Goal: Task Accomplishment & Management: Manage account settings

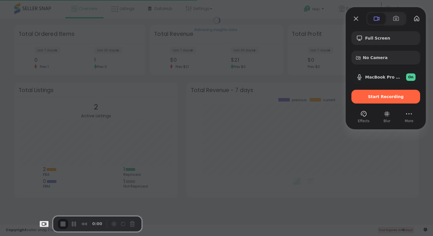
scroll to position [80, 221]
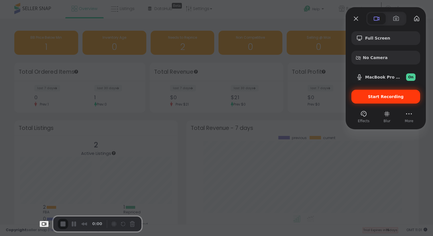
click at [396, 99] on div "Start Recording" at bounding box center [386, 97] width 69 height 14
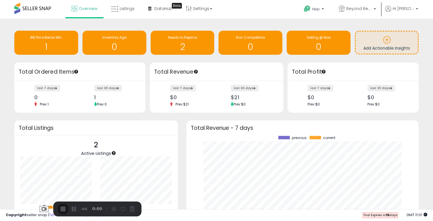
click at [40, 208] on button "Choose camera" at bounding box center [44, 209] width 9 height 7
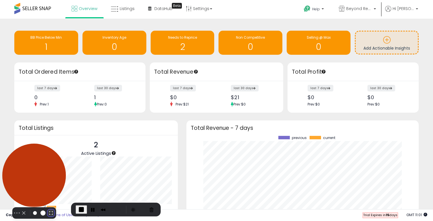
click at [48, 209] on button "Resize large" at bounding box center [51, 212] width 7 height 7
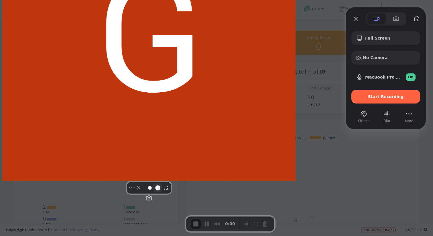
click at [153, 192] on button "Resize medium" at bounding box center [157, 187] width 9 height 9
click at [146, 191] on button "Resize small" at bounding box center [149, 187] width 7 height 7
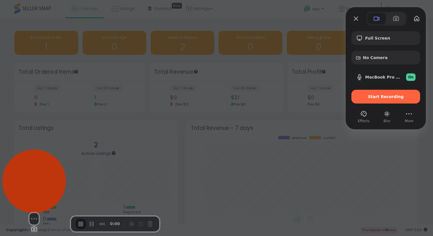
click at [33, 224] on button "Change photo" at bounding box center [34, 228] width 9 height 9
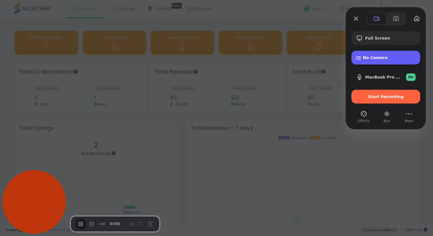
click at [385, 53] on div "No Camera" at bounding box center [386, 58] width 69 height 14
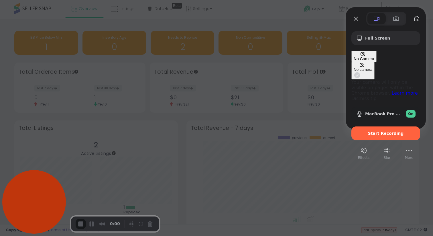
click at [354, 67] on div "No camera" at bounding box center [363, 69] width 19 height 4
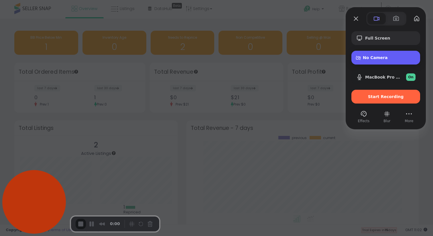
click at [394, 59] on span "No Camera" at bounding box center [389, 57] width 53 height 5
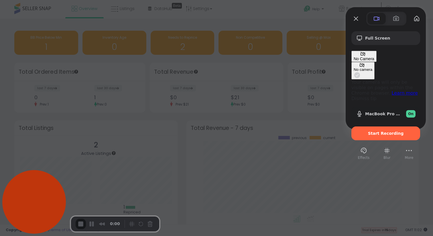
click at [352, 96] on link "Dismiss tip" at bounding box center [364, 98] width 25 height 5
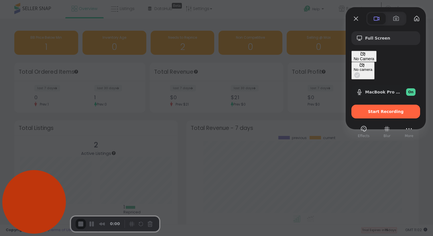
click at [354, 72] on span "Camera options" at bounding box center [357, 75] width 7 height 7
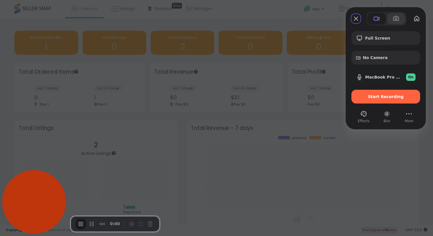
click at [399, 16] on span at bounding box center [396, 18] width 7 height 7
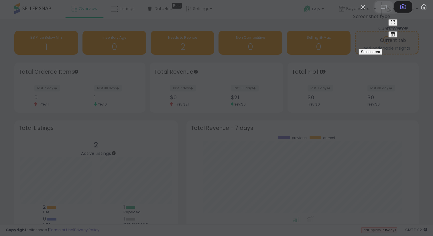
click at [381, 10] on span at bounding box center [384, 6] width 7 height 7
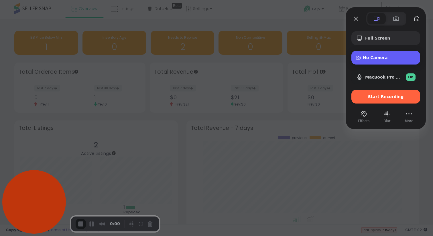
click at [363, 54] on div "No Camera" at bounding box center [386, 58] width 69 height 14
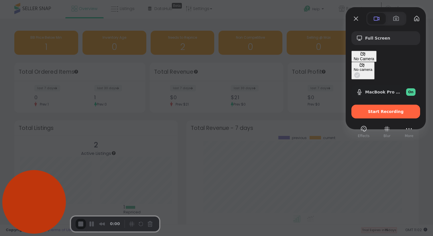
click at [354, 67] on div "No camera" at bounding box center [363, 69] width 19 height 4
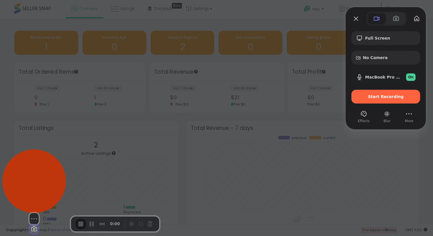
click at [35, 224] on button "Change photo" at bounding box center [34, 228] width 9 height 9
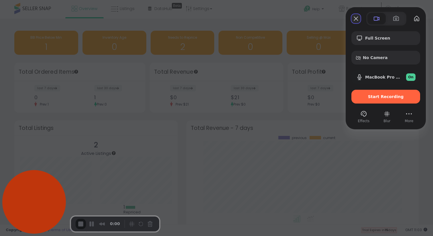
click at [360, 20] on button "Close" at bounding box center [356, 18] width 9 height 9
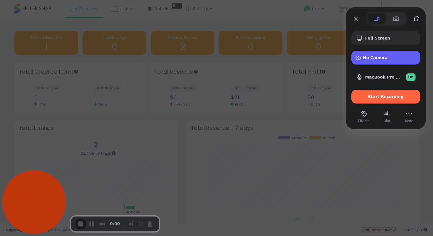
click at [368, 58] on span "No Camera" at bounding box center [389, 57] width 53 height 5
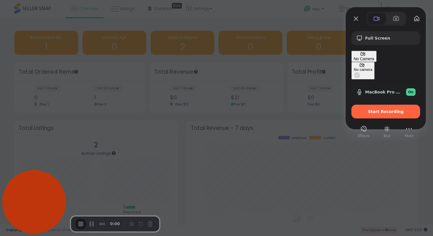
click at [366, 61] on div "No Camera" at bounding box center [364, 56] width 21 height 9
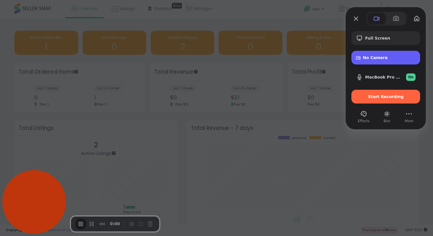
click at [366, 61] on div "No Camera" at bounding box center [386, 58] width 69 height 14
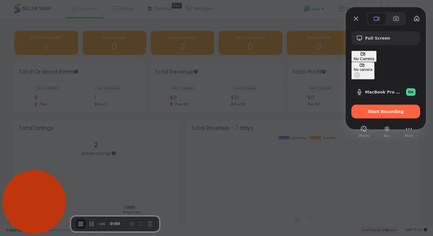
click at [352, 62] on button "No camera" at bounding box center [363, 71] width 23 height 18
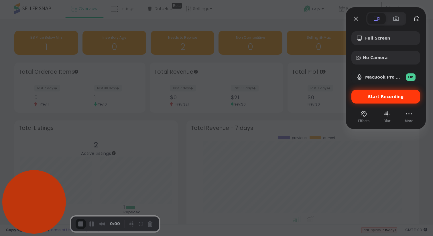
click at [389, 97] on span "Start Recording" at bounding box center [386, 96] width 36 height 5
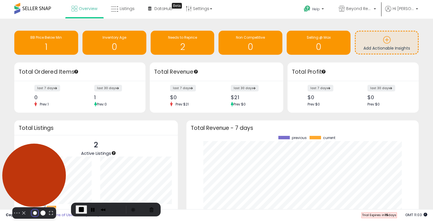
click at [32, 209] on button "Resize small" at bounding box center [35, 212] width 7 height 7
click at [48, 209] on button "Resize large" at bounding box center [51, 212] width 7 height 7
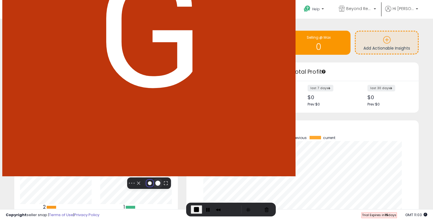
click at [153, 188] on button "Resize medium" at bounding box center [157, 183] width 9 height 9
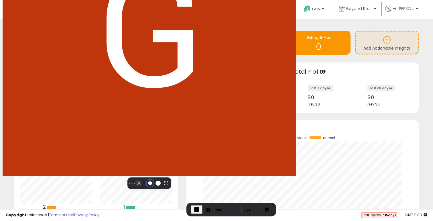
click at [136, 187] on button "Camera off" at bounding box center [139, 183] width 7 height 7
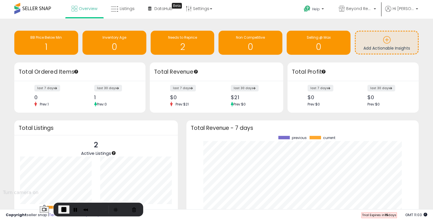
click at [40, 210] on button "Choose camera" at bounding box center [44, 209] width 9 height 7
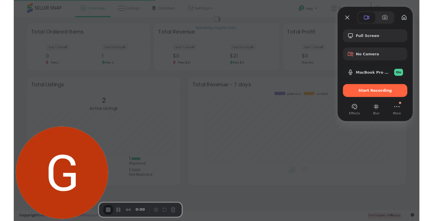
scroll to position [80, 221]
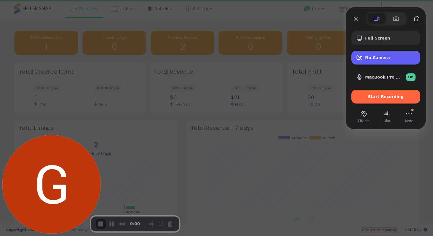
click at [377, 61] on div "No Camera" at bounding box center [386, 58] width 69 height 14
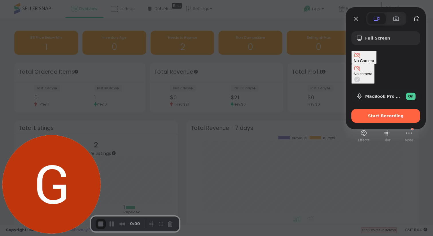
click at [352, 64] on button "No camera" at bounding box center [363, 74] width 23 height 20
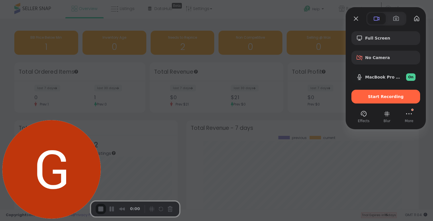
click at [384, 65] on div "Full Screen No Camera MacBook Pro Microphone (Built-in) On Start Recording" at bounding box center [386, 67] width 69 height 72
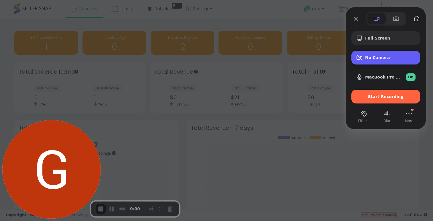
click at [380, 55] on span "No Camera" at bounding box center [390, 57] width 50 height 5
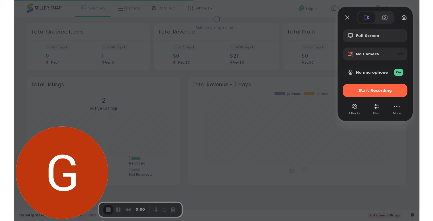
scroll to position [80, 221]
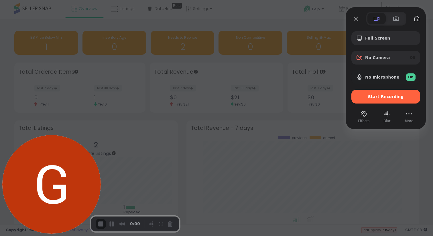
click at [398, 65] on div "Full Screen No Camera Off No microphone On Start Recording" at bounding box center [386, 67] width 69 height 72
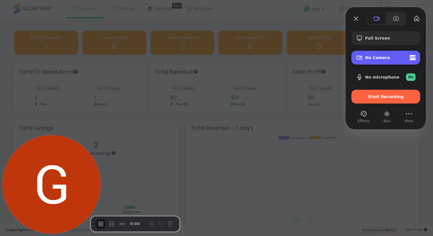
click at [396, 60] on div "No Camera Off" at bounding box center [390, 57] width 50 height 5
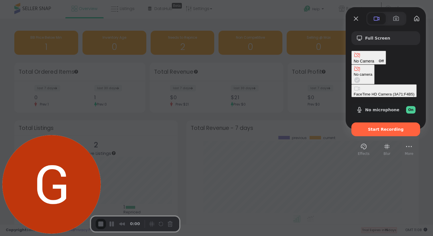
click at [354, 92] on div "FaceTime HD Camera (3A71:F4B5)" at bounding box center [384, 94] width 61 height 4
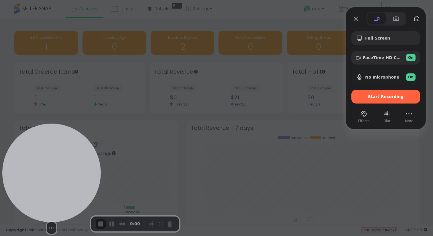
click at [64, 226] on fieldset "Select video screen size" at bounding box center [77, 227] width 26 height 9
click at [50, 224] on button "Resize small" at bounding box center [52, 227] width 7 height 7
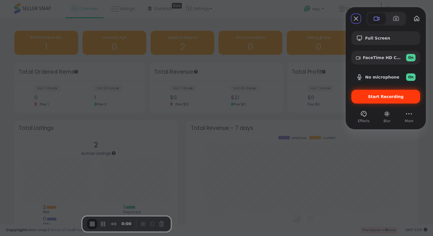
click at [377, 98] on span "Start Recording" at bounding box center [386, 96] width 36 height 5
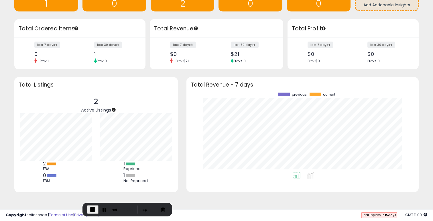
scroll to position [0, 0]
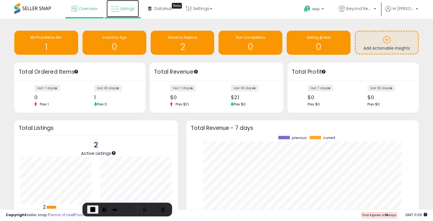
click at [122, 5] on link "Listings" at bounding box center [123, 8] width 32 height 17
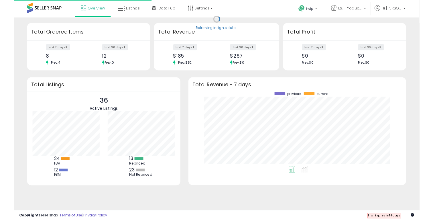
scroll to position [80, 221]
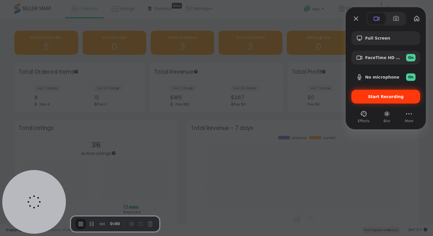
click at [370, 101] on div "Start Recording" at bounding box center [386, 97] width 69 height 14
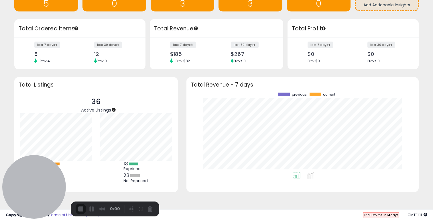
scroll to position [0, 0]
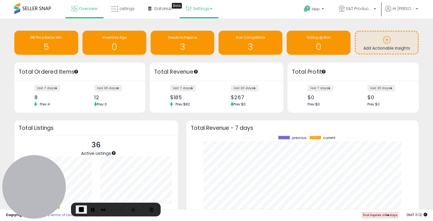
click at [199, 5] on link "Settings" at bounding box center [199, 8] width 35 height 17
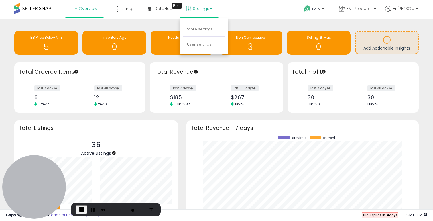
click at [199, 33] on li "Store settings" at bounding box center [204, 29] width 42 height 14
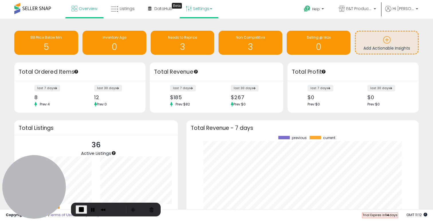
click at [202, 11] on link "Settings" at bounding box center [199, 8] width 35 height 17
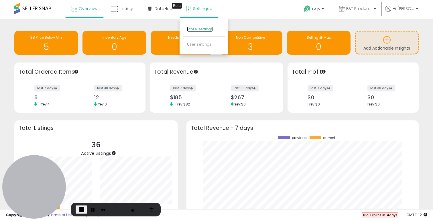
click at [202, 27] on link "Store settings" at bounding box center [200, 28] width 26 height 5
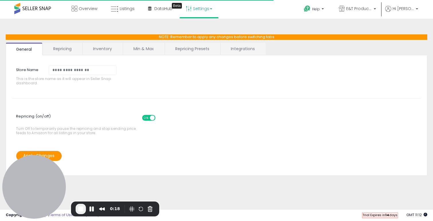
select select "**********"
click at [190, 48] on link "Repricing Presets" at bounding box center [192, 49] width 55 height 12
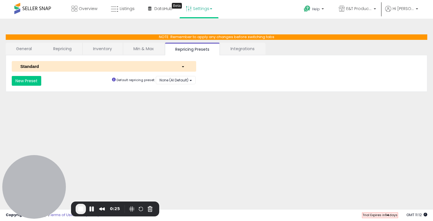
click at [136, 66] on div "Standard" at bounding box center [96, 66] width 161 height 6
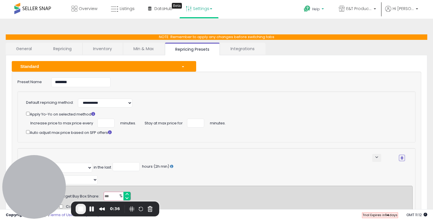
click at [320, 9] on span "Help" at bounding box center [316, 9] width 8 height 5
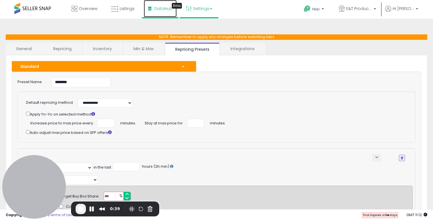
click at [158, 9] on span "DataHub" at bounding box center [163, 9] width 18 height 6
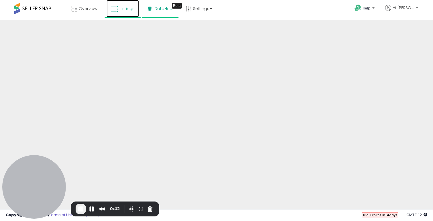
click at [123, 2] on link "Listings" at bounding box center [123, 8] width 32 height 17
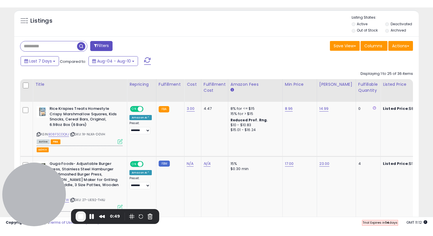
scroll to position [192, 0]
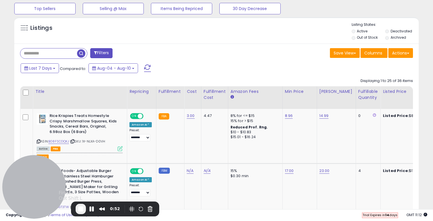
click at [81, 210] on span "End Recording" at bounding box center [80, 208] width 7 height 7
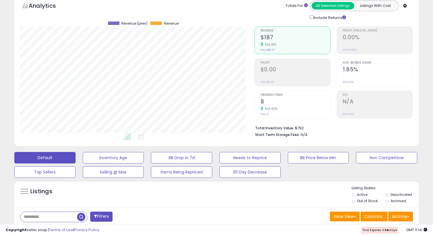
scroll to position [0, 0]
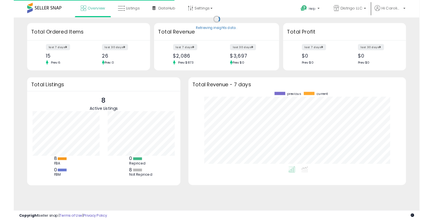
scroll to position [80, 221]
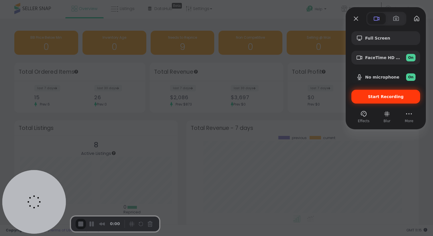
click at [375, 94] on span "Start Recording" at bounding box center [386, 96] width 36 height 5
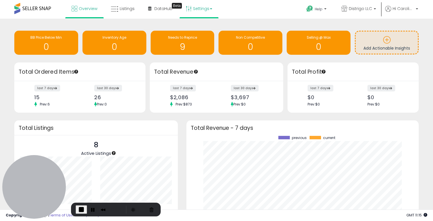
click at [204, 8] on link "Settings" at bounding box center [199, 8] width 35 height 17
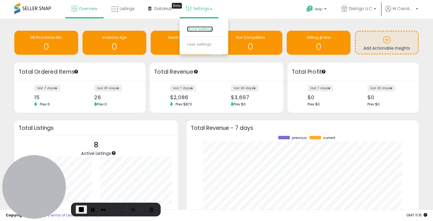
click at [204, 29] on link "Store settings" at bounding box center [200, 28] width 26 height 5
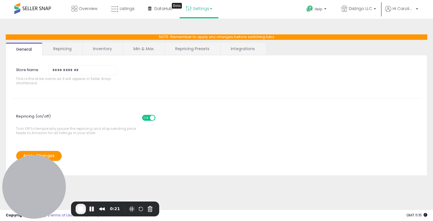
click at [181, 48] on link "Repricing Presets" at bounding box center [192, 49] width 55 height 12
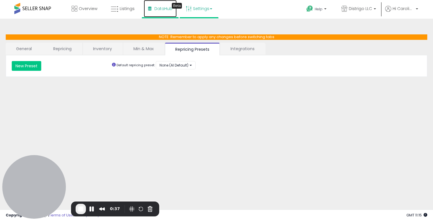
click at [166, 10] on span "DataHub" at bounding box center [163, 9] width 18 height 6
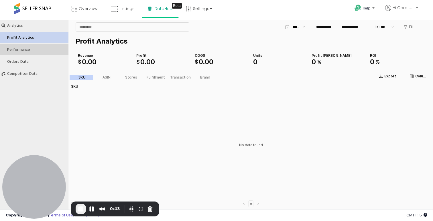
click at [28, 51] on div "Performance" at bounding box center [37, 50] width 60 height 4
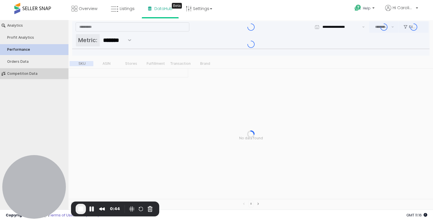
type input "***"
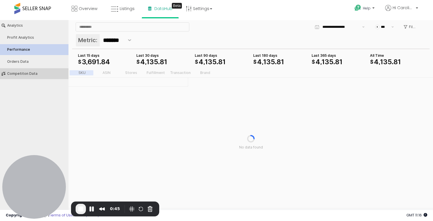
click at [35, 74] on div "Competiton Data" at bounding box center [37, 74] width 60 height 4
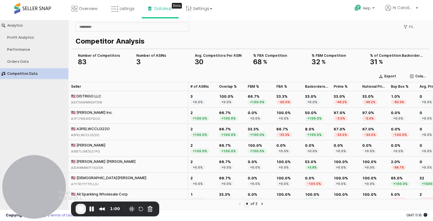
click at [77, 211] on button "End Recording" at bounding box center [81, 209] width 10 height 10
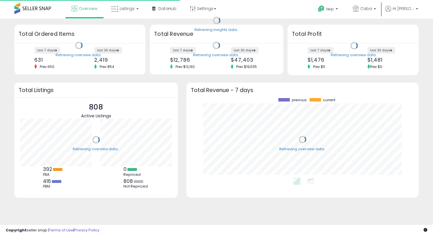
scroll to position [80, 221]
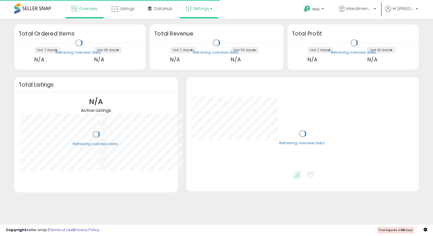
click at [205, 10] on link "Settings" at bounding box center [199, 8] width 35 height 17
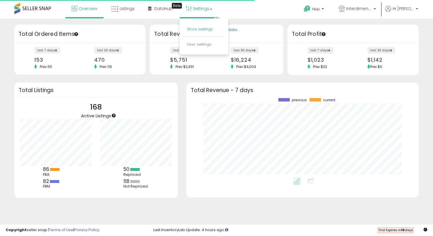
scroll to position [80, 221]
click at [205, 29] on link "Store settings" at bounding box center [200, 28] width 26 height 5
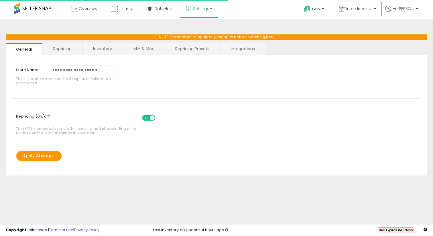
click at [181, 50] on link "Repricing Presets" at bounding box center [192, 49] width 55 height 12
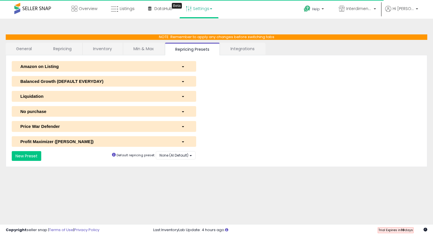
click at [151, 50] on link "Min & Max" at bounding box center [143, 49] width 41 height 12
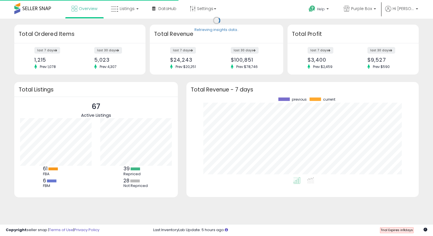
scroll to position [80, 221]
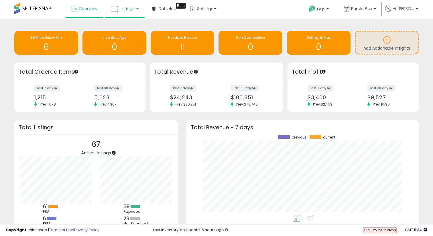
click at [126, 11] on link "Listings" at bounding box center [125, 8] width 36 height 17
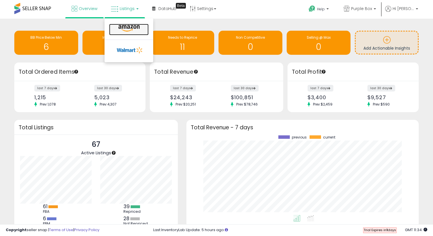
click at [126, 30] on icon at bounding box center [129, 28] width 25 height 7
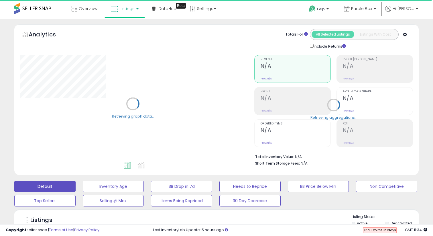
select select "**"
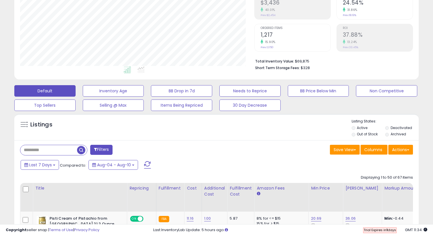
scroll to position [117, 234]
click at [56, 166] on button "Last 7 Days" at bounding box center [40, 165] width 38 height 10
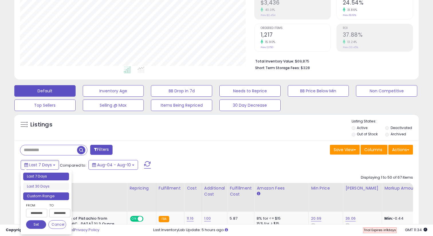
click at [52, 196] on li "Custom Range" at bounding box center [46, 196] width 46 height 8
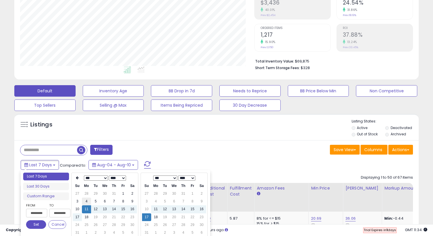
click at [87, 201] on td "4" at bounding box center [86, 201] width 9 height 8
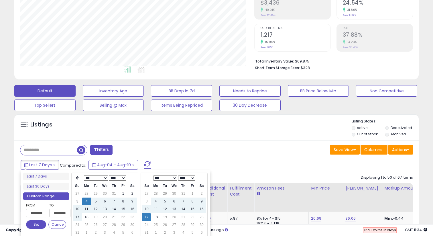
type input "**********"
click at [42, 222] on button "Set" at bounding box center [36, 224] width 20 height 9
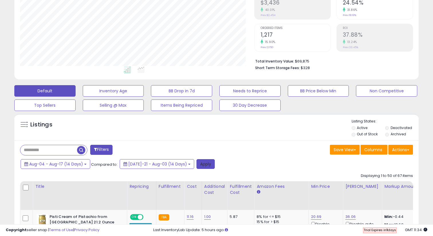
click at [197, 164] on button "Apply" at bounding box center [206, 164] width 18 height 10
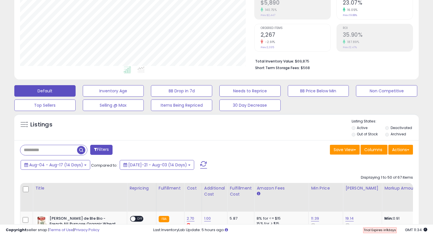
scroll to position [117, 234]
click at [91, 152] on button "Filters" at bounding box center [101, 150] width 22 height 10
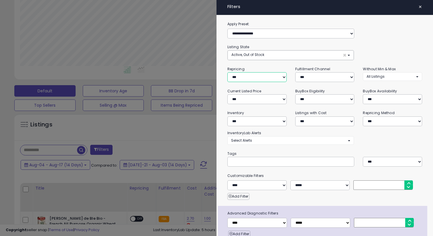
click at [281, 80] on select "**********" at bounding box center [257, 77] width 59 height 10
select select "**"
click at [228, 72] on select "**********" at bounding box center [257, 77] width 59 height 10
click at [254, 124] on select "**********" at bounding box center [257, 121] width 59 height 10
select select "********"
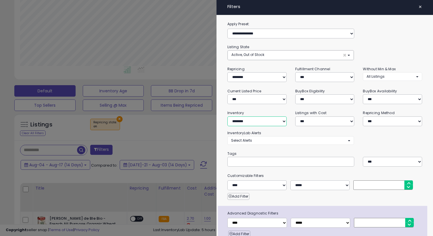
click at [228, 116] on select "**********" at bounding box center [257, 121] width 59 height 10
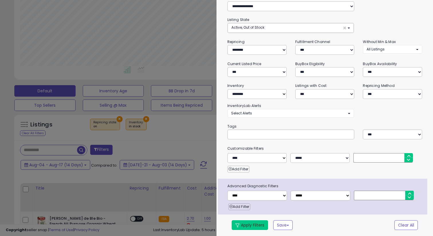
click at [245, 227] on button "Apply Filters" at bounding box center [250, 225] width 36 height 10
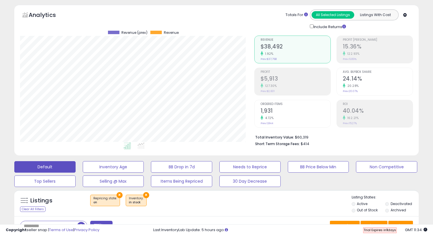
scroll to position [23, 0]
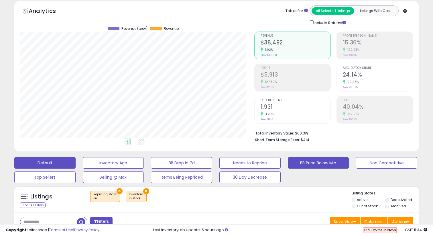
click at [144, 166] on button "BB Price Below Min" at bounding box center [113, 162] width 61 height 11
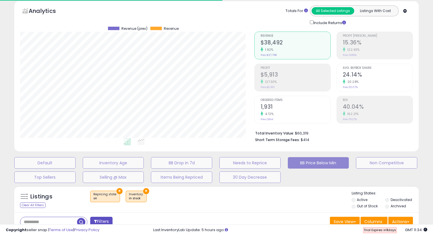
select select "**"
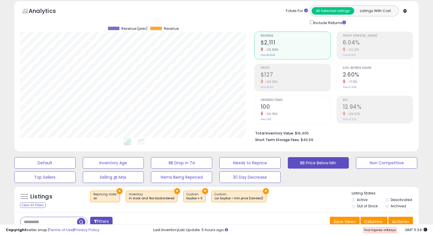
scroll to position [117, 234]
click at [202, 189] on button "×" at bounding box center [205, 191] width 6 height 6
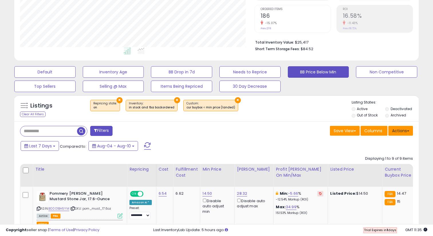
click at [411, 132] on button "Actions" at bounding box center [401, 131] width 25 height 10
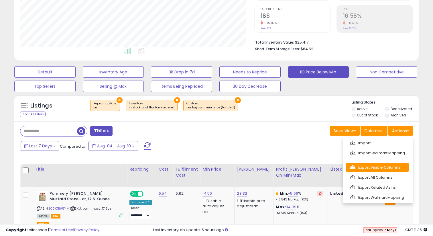
click at [392, 168] on link "Export Visible Columns" at bounding box center [377, 167] width 63 height 9
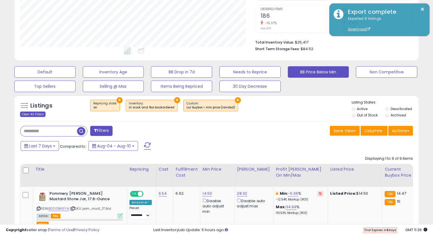
click at [34, 113] on div "Clear All Filters" at bounding box center [33, 113] width 26 height 5
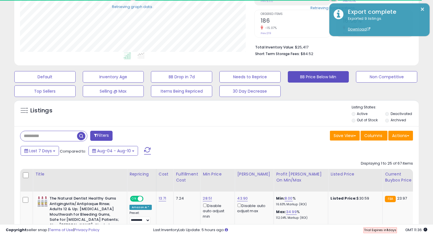
scroll to position [114, 0]
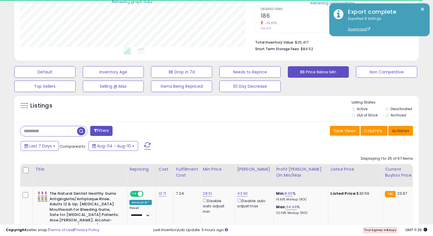
click at [408, 133] on button "Actions" at bounding box center [401, 131] width 25 height 10
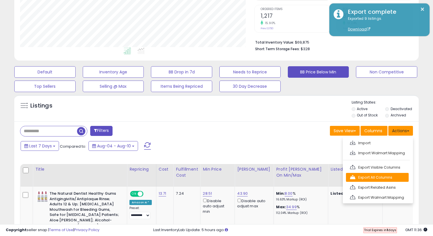
scroll to position [117, 234]
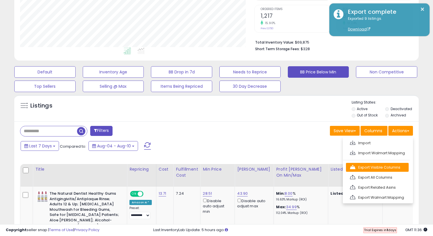
click at [383, 167] on link "Export Visible Columns" at bounding box center [377, 167] width 63 height 9
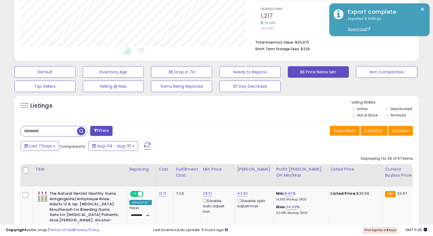
click at [373, 46] on li "Short Term Storage Fees: $328" at bounding box center [332, 48] width 154 height 7
click at [410, 134] on button "Actions" at bounding box center [401, 131] width 25 height 10
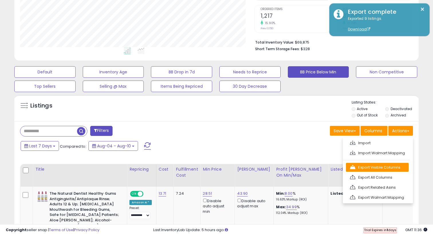
click at [383, 168] on link "Export Visible Columns" at bounding box center [377, 167] width 63 height 9
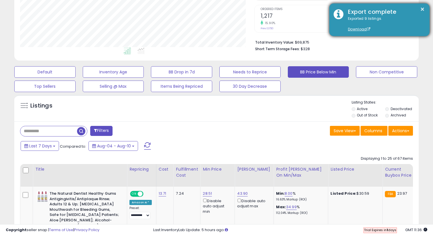
click at [420, 7] on div "× Export complete Exported 9 listings. Download" at bounding box center [380, 19] width 100 height 33
click at [422, 10] on button "×" at bounding box center [422, 9] width 5 height 7
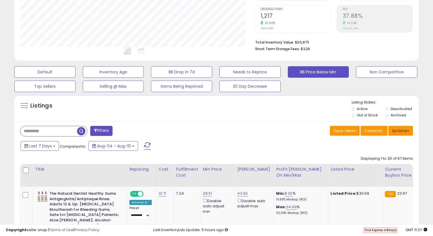
click at [400, 135] on button "Actions" at bounding box center [401, 131] width 25 height 10
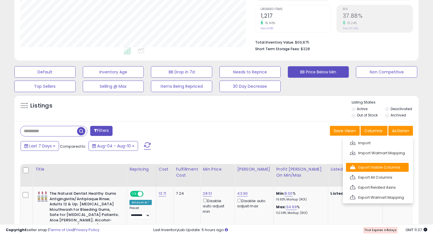
click at [368, 166] on link "Export Visible Columns" at bounding box center [377, 167] width 63 height 9
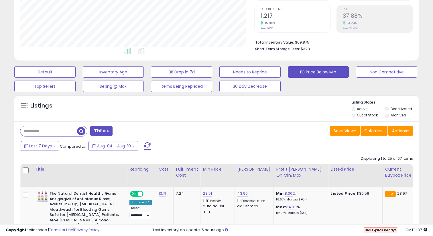
scroll to position [0, 0]
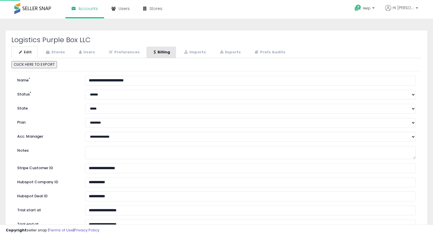
click at [158, 52] on link "Billing" at bounding box center [161, 52] width 30 height 12
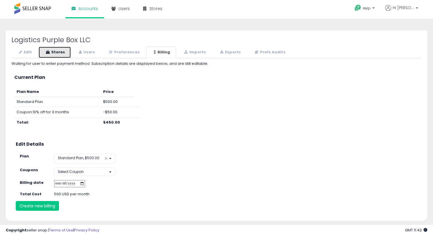
click at [53, 53] on link "Stores" at bounding box center [54, 52] width 33 height 12
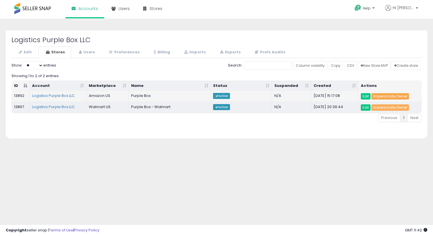
click at [381, 97] on link "Impersonate Owner" at bounding box center [391, 96] width 38 height 6
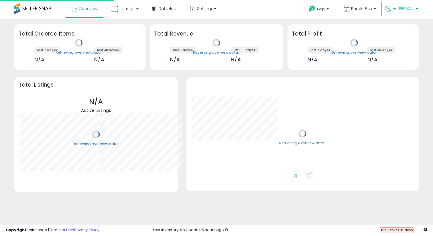
click at [411, 9] on span "Hi [PERSON_NAME]" at bounding box center [403, 9] width 21 height 6
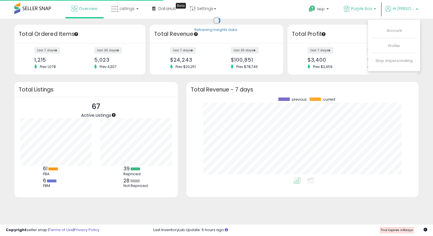
scroll to position [80, 221]
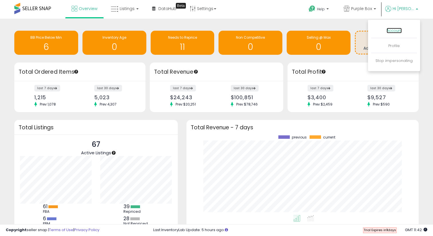
click at [395, 30] on link "Account" at bounding box center [394, 30] width 15 height 5
